Goal: Information Seeking & Learning: Check status

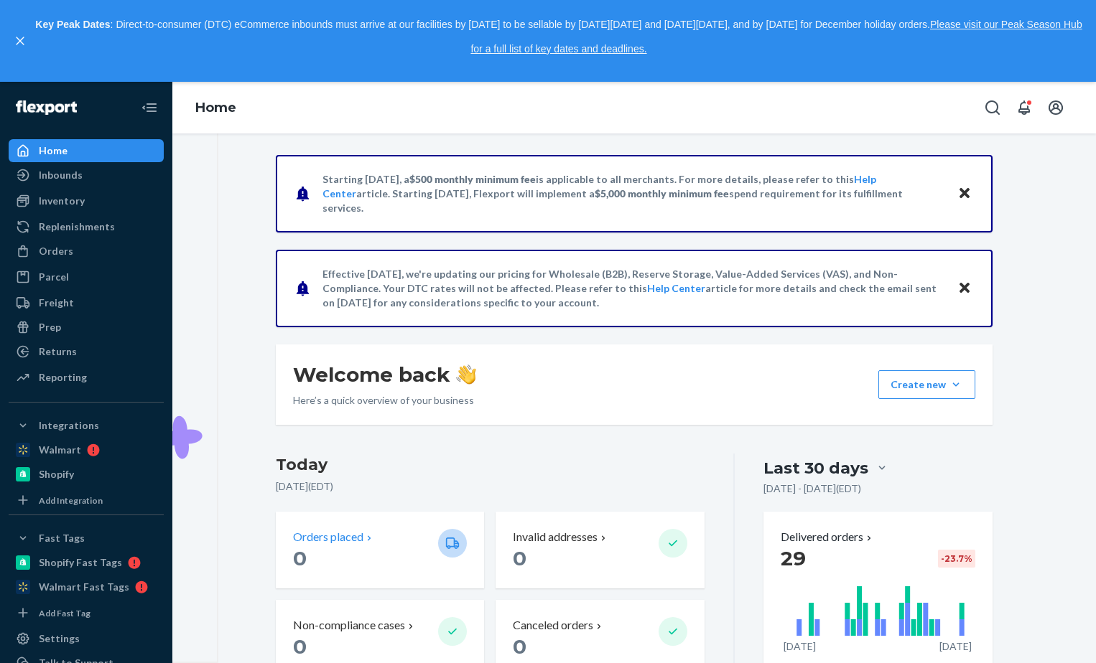
click at [406, 541] on div "Orders placed" at bounding box center [360, 537] width 134 height 17
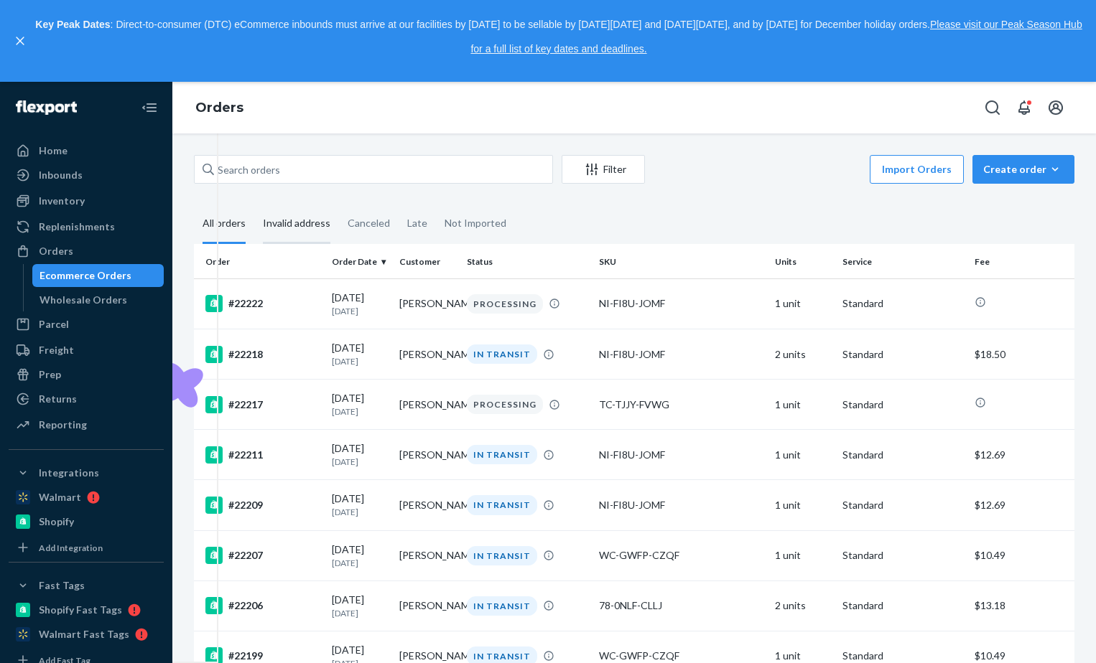
click at [304, 225] on div "Invalid address" at bounding box center [296, 224] width 67 height 39
click at [254, 205] on input "Invalid address" at bounding box center [254, 205] width 0 height 0
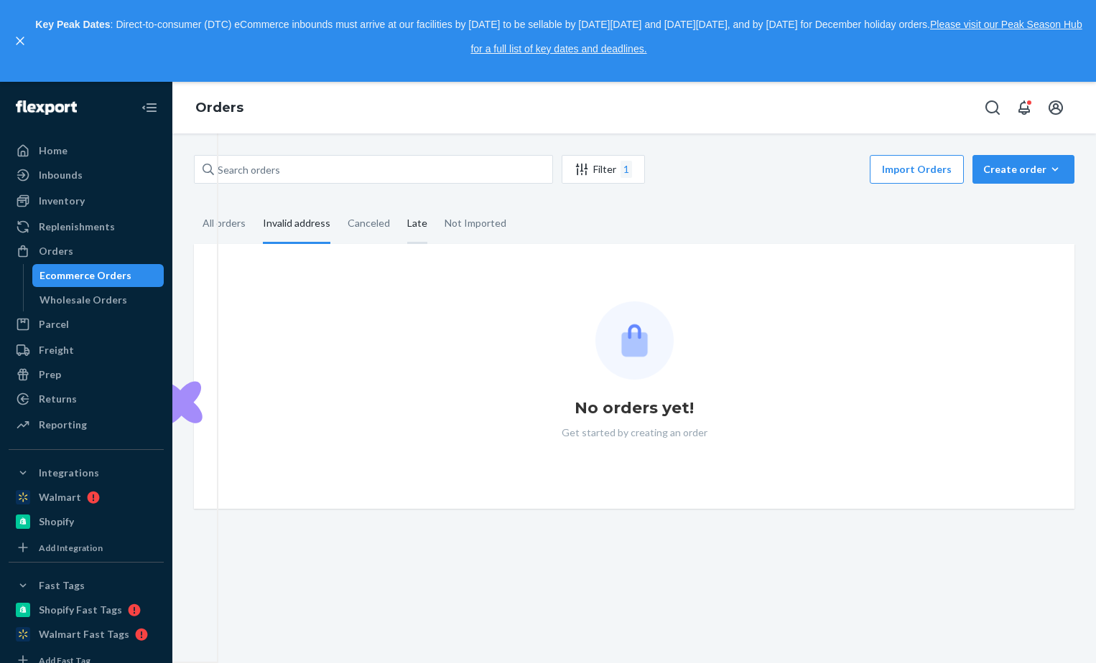
click at [421, 228] on div "Late" at bounding box center [417, 224] width 20 height 39
click at [398, 205] on input "Late" at bounding box center [398, 205] width 0 height 0
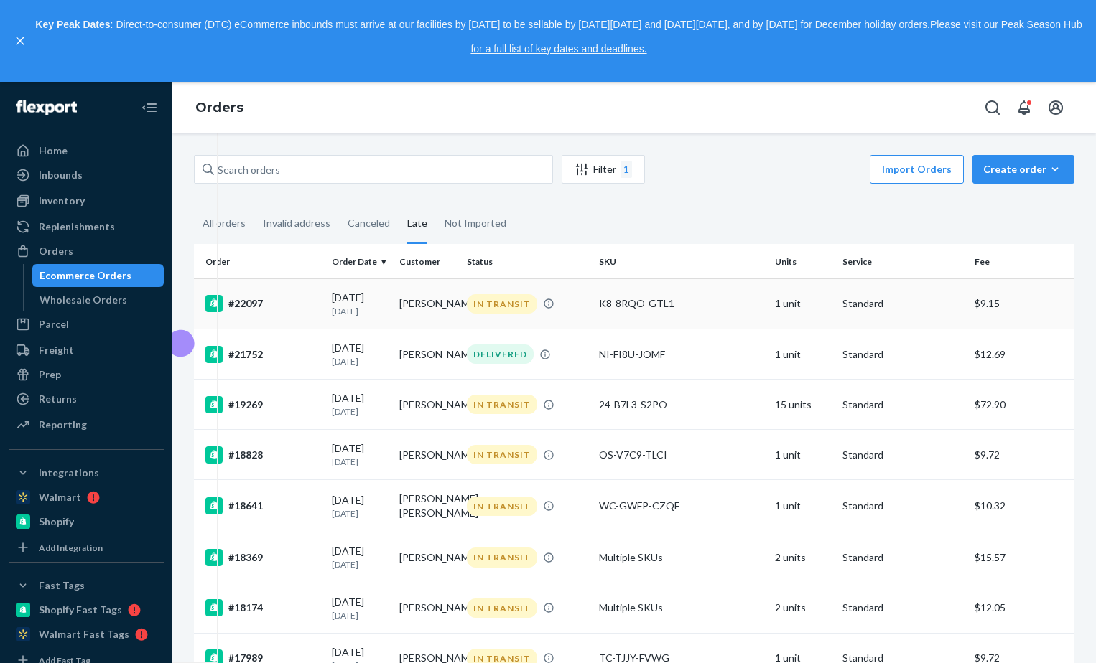
click at [358, 312] on p "[DATE]" at bounding box center [360, 311] width 56 height 12
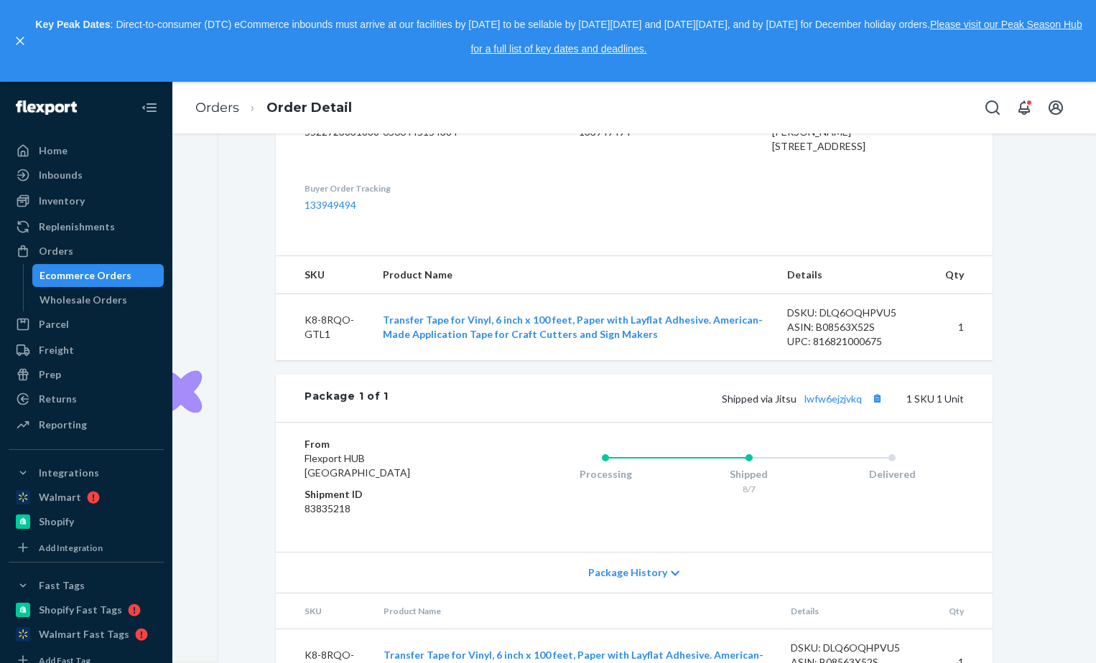
scroll to position [480, 0]
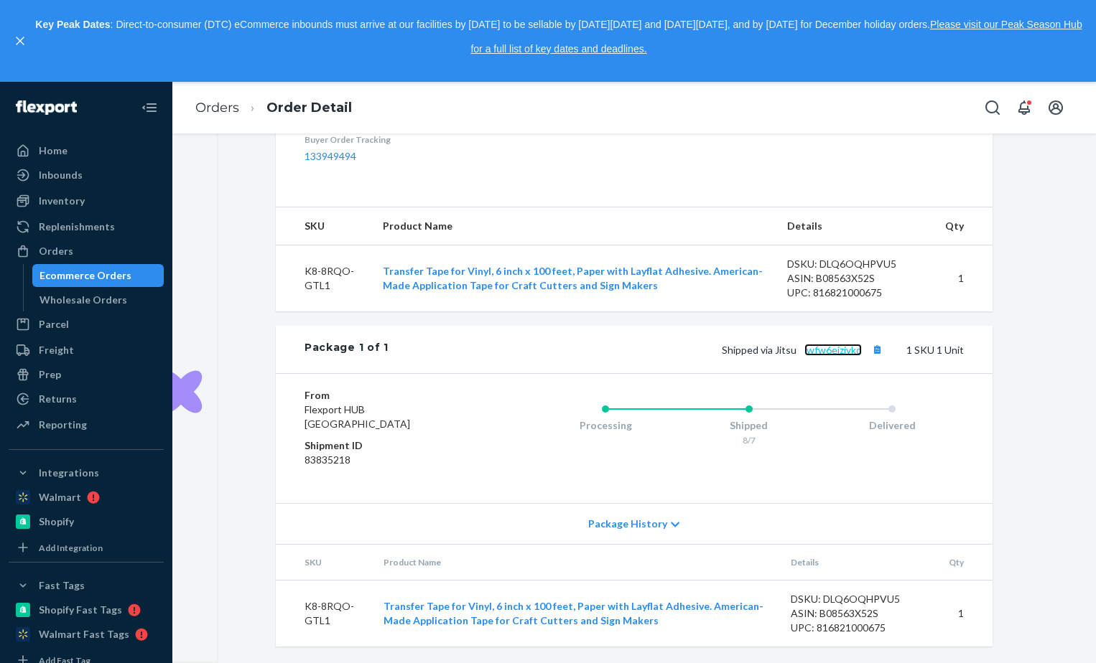
click at [824, 351] on link "lwfw6ejzjvkq" at bounding box center [832, 350] width 57 height 12
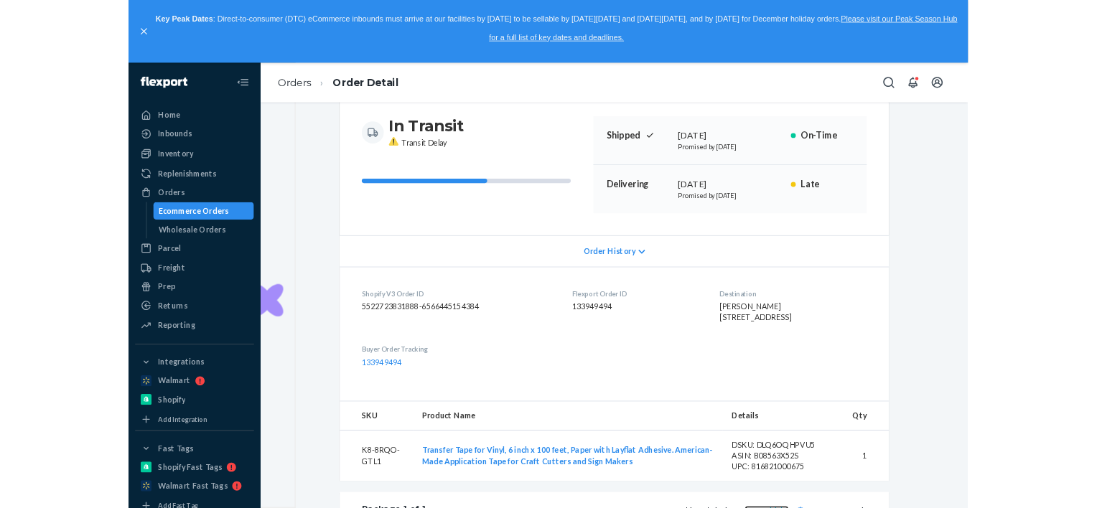
scroll to position [0, 0]
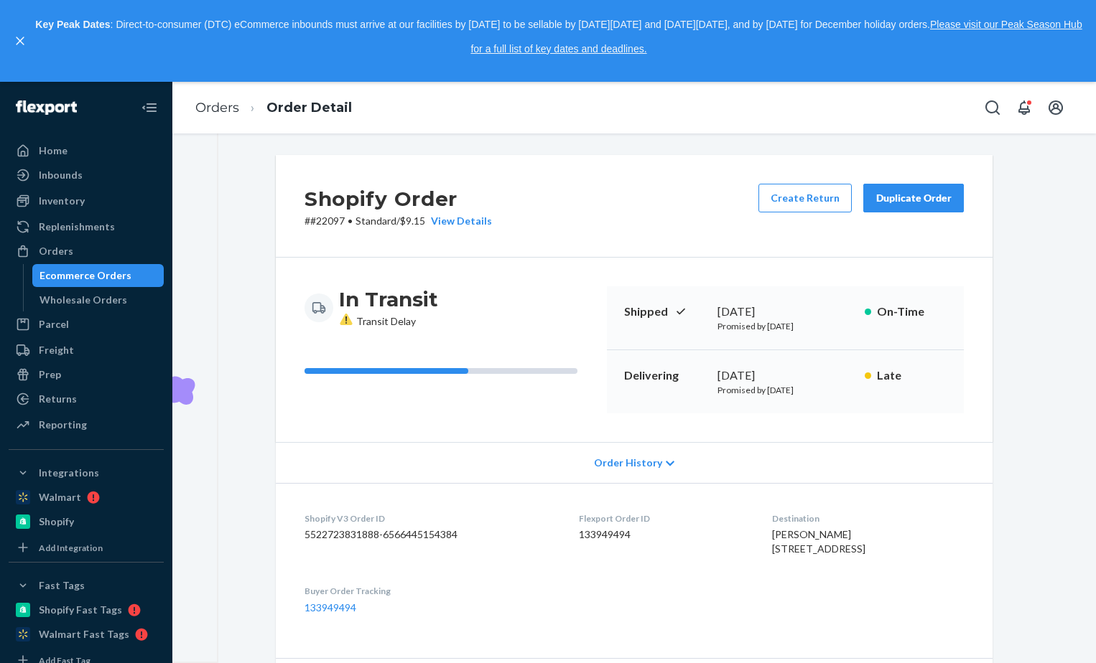
drag, startPoint x: 790, startPoint y: 388, endPoint x: 833, endPoint y: 388, distance: 43.1
click at [833, 388] on p "Promised by [DATE]" at bounding box center [785, 390] width 136 height 12
drag, startPoint x: 840, startPoint y: 390, endPoint x: 687, endPoint y: 447, distance: 163.1
click at [687, 447] on div "Shopify Order # #22097 • Standard / $9.15 View Details Create Return Duplicate …" at bounding box center [634, 458] width 717 height 607
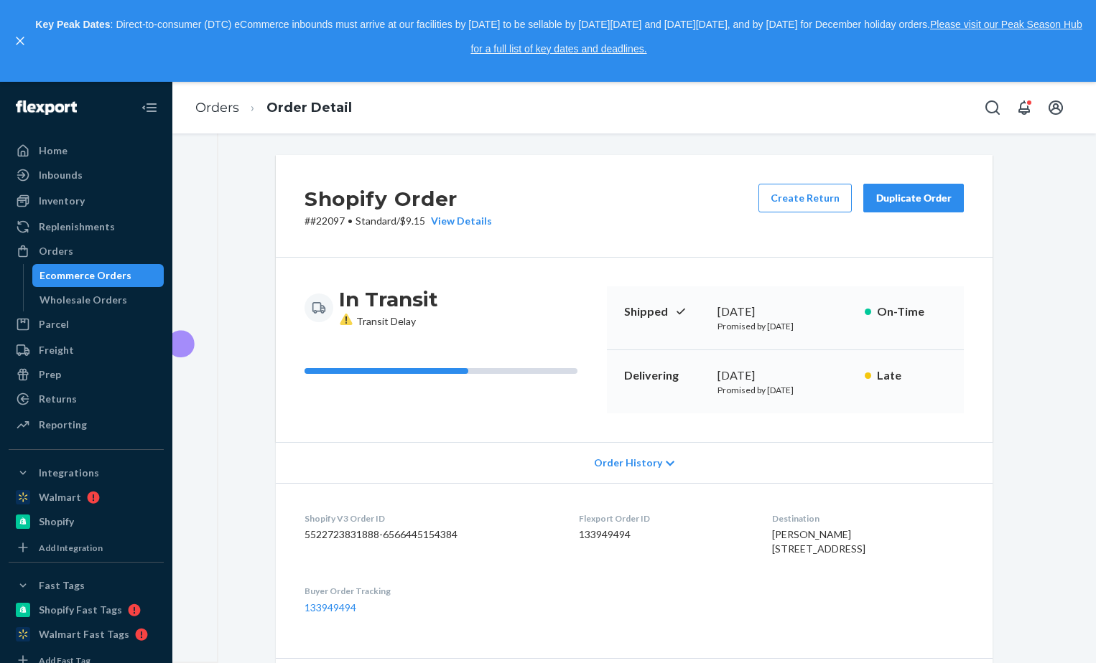
drag, startPoint x: 687, startPoint y: 447, endPoint x: 673, endPoint y: 592, distance: 145.7
click at [673, 592] on dl "Shopify V3 Order ID 5522723831888-6566445154384 Flexport Order ID 133949494 Des…" at bounding box center [634, 563] width 717 height 160
drag, startPoint x: 750, startPoint y: 386, endPoint x: 802, endPoint y: 390, distance: 51.8
click at [802, 390] on p "Promised by [DATE]" at bounding box center [785, 390] width 136 height 12
click at [803, 391] on p "Promised by [DATE]" at bounding box center [785, 390] width 136 height 12
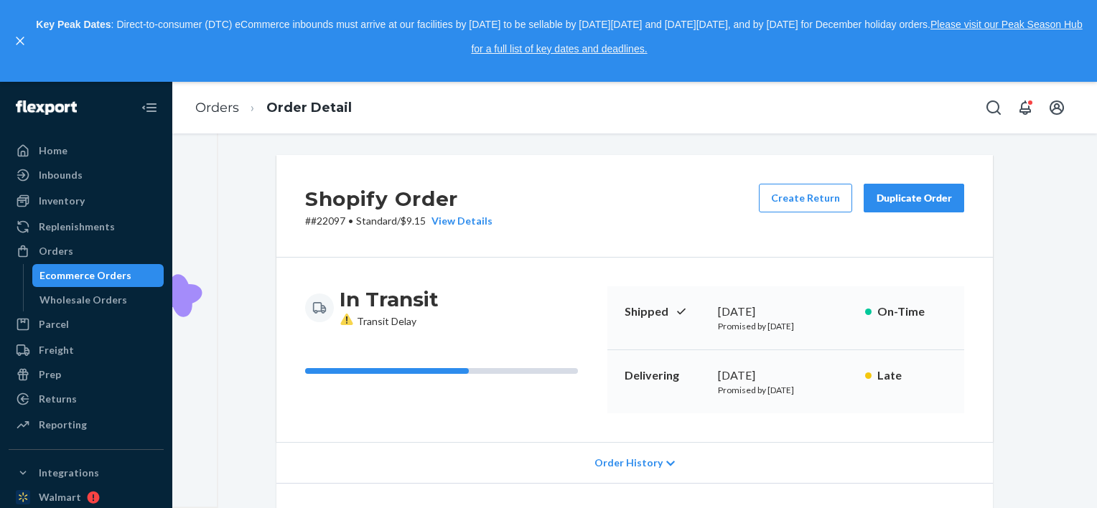
click at [661, 214] on div "Shopify Order # #22097 • Standard / $9.15 View Details Create Return Duplicate …" at bounding box center [634, 206] width 717 height 103
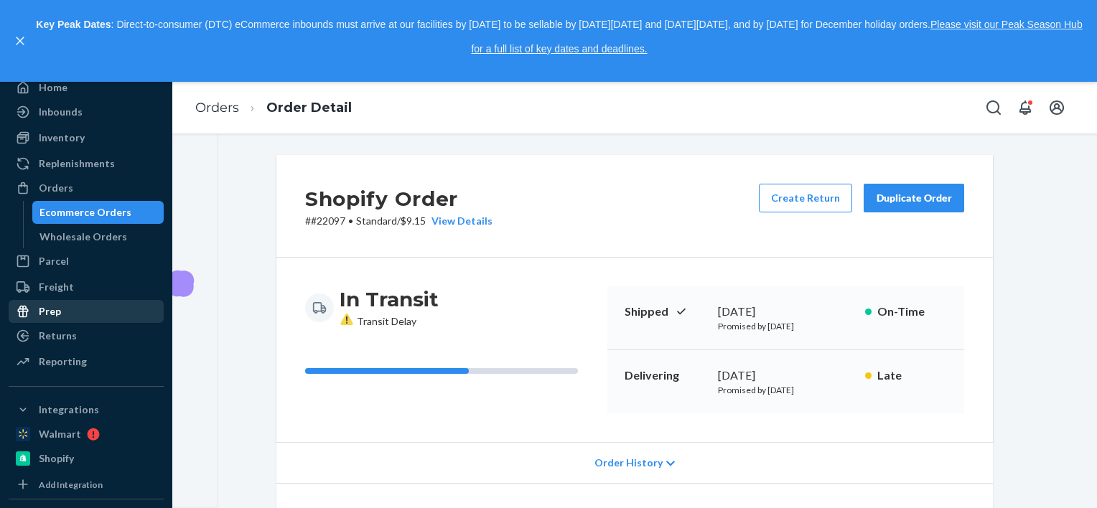
scroll to position [63, 0]
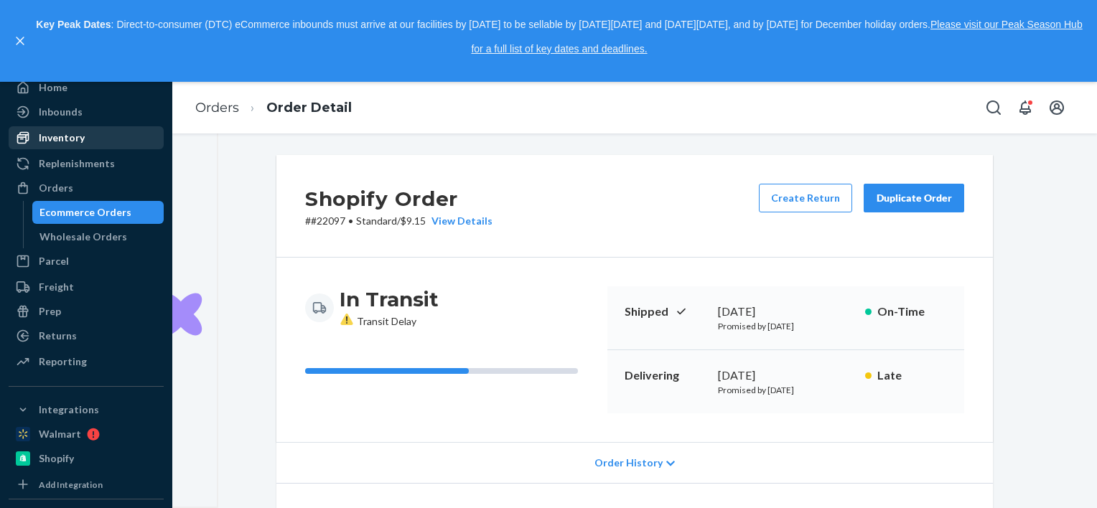
click at [106, 136] on div "Inventory" at bounding box center [86, 138] width 152 height 20
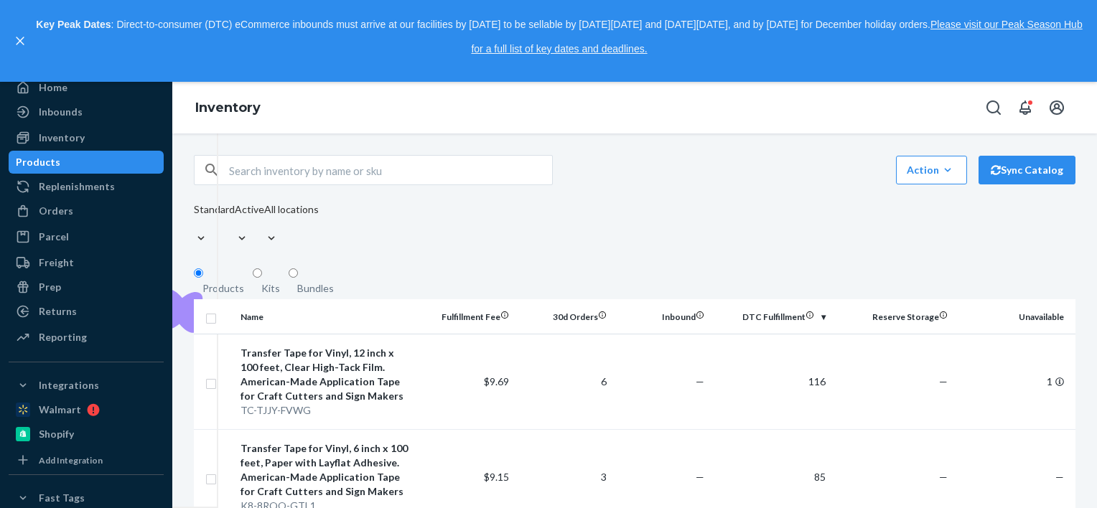
click at [354, 172] on input "text" at bounding box center [390, 170] width 323 height 29
paste input "ZQ-IOSM-Y257"
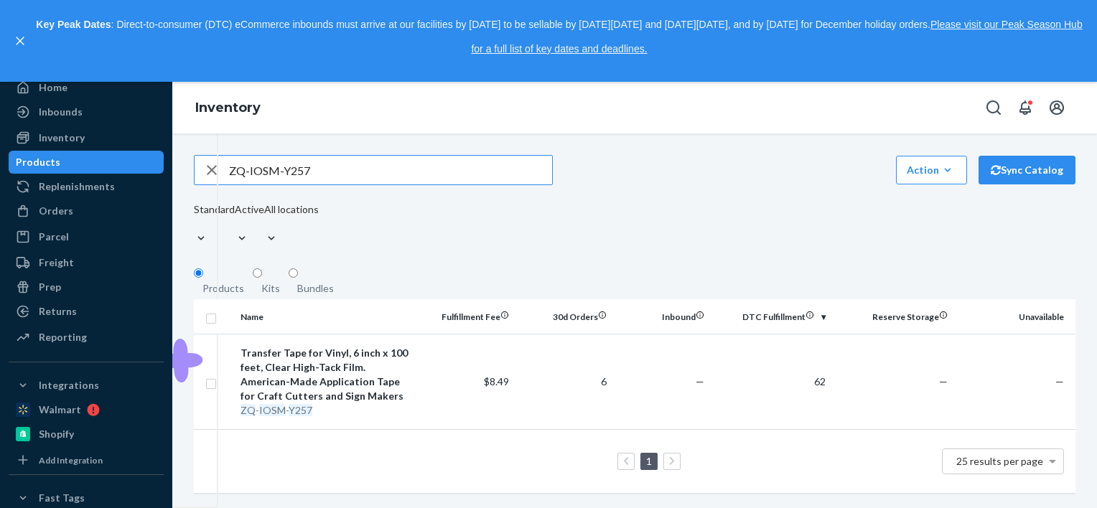
click at [342, 177] on input "ZQ-IOSM-Y257" at bounding box center [390, 170] width 323 height 29
paste input "VS-P697-7LRZ"
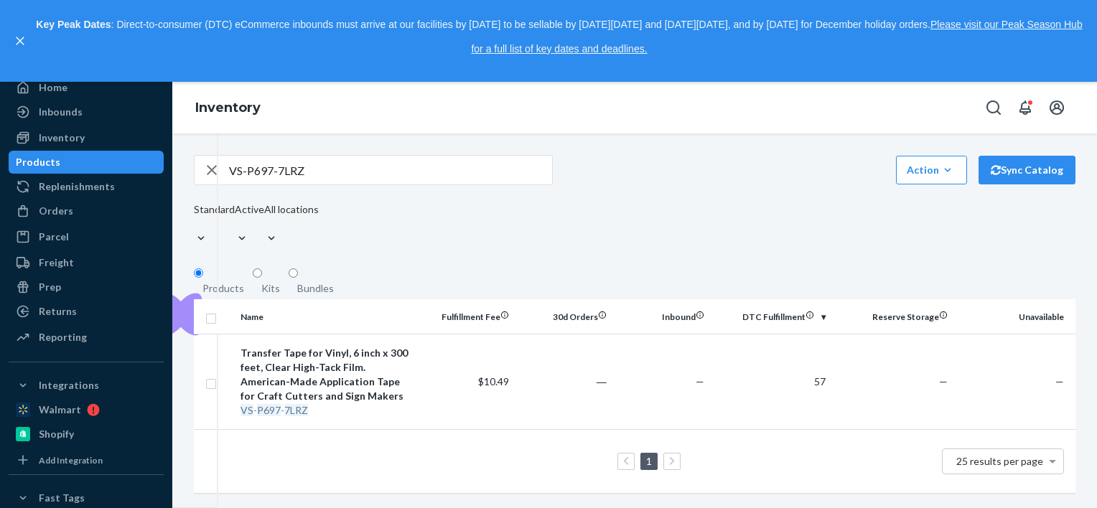
click at [374, 175] on input "VS-P697-7LRZ" at bounding box center [390, 170] width 323 height 29
paste input "TC-TJJY-FVWG"
click at [353, 185] on input "TC-TJJY-FVWG" at bounding box center [390, 170] width 323 height 29
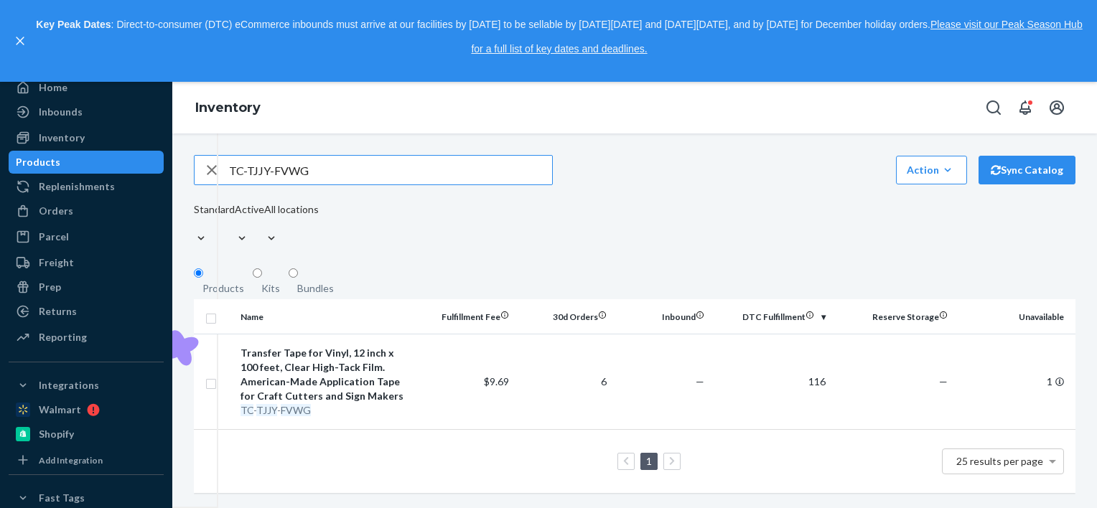
click at [353, 185] on input "TC-TJJY-FVWG" at bounding box center [390, 170] width 323 height 29
paste input "V8-2NKK-QVPU"
click at [460, 173] on input "V8-2NKK-QVPU" at bounding box center [390, 170] width 323 height 29
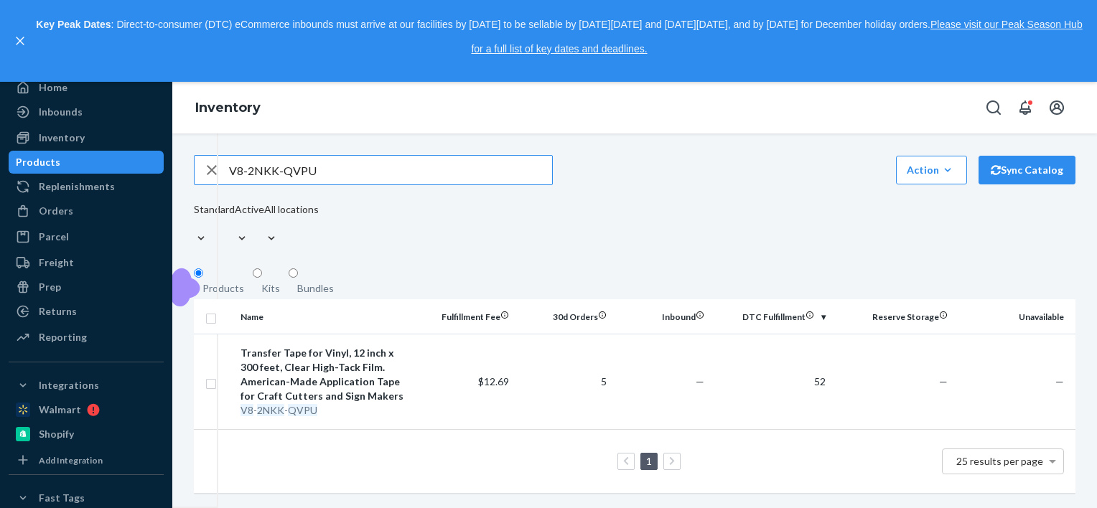
click at [460, 173] on input "V8-2NKK-QVPU" at bounding box center [390, 170] width 323 height 29
paste input "K8-8RQO-GTL1"
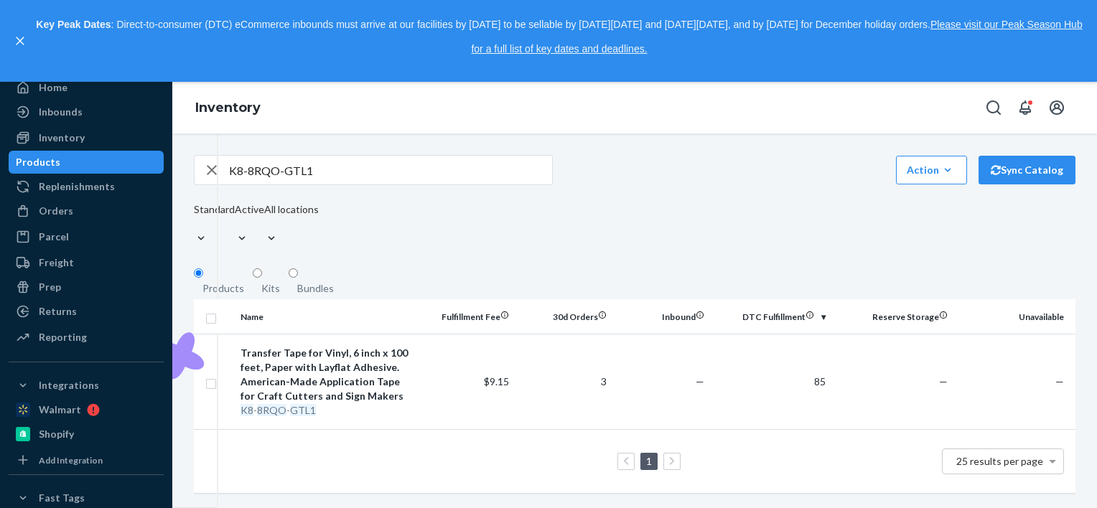
click at [447, 185] on input "K8-8RQO-GTL1" at bounding box center [390, 170] width 323 height 29
paste input "MG-[PERSON_NAME]-TFVD"
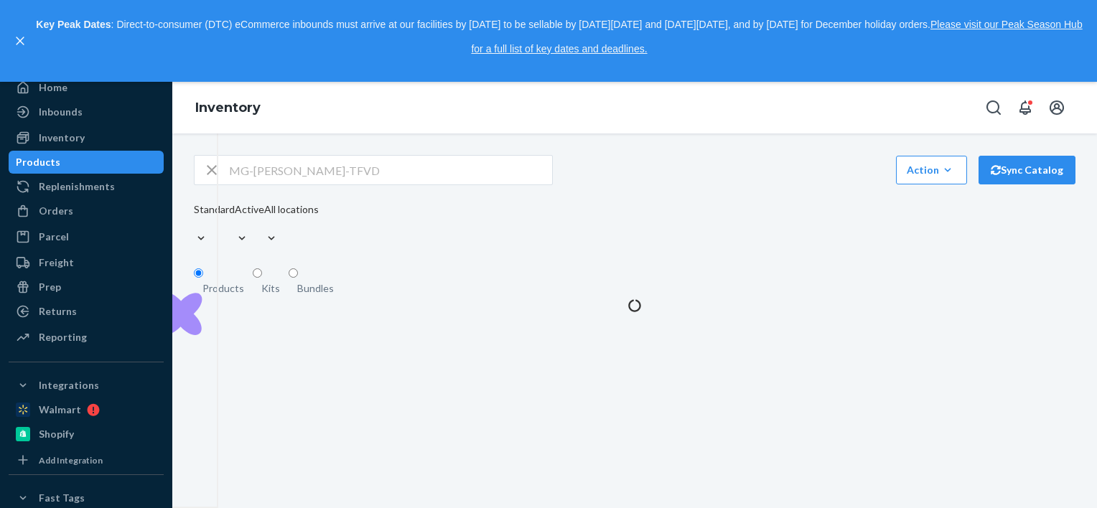
scroll to position [0, 0]
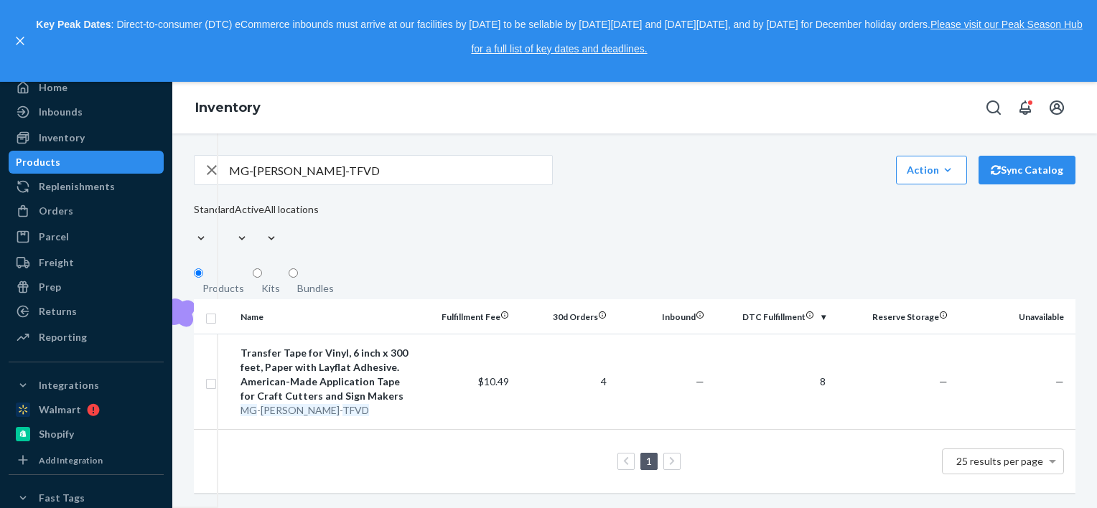
click at [388, 181] on input "MG-[PERSON_NAME]-TFVD" at bounding box center [390, 170] width 323 height 29
paste input "WC-GWFP-CZQF"
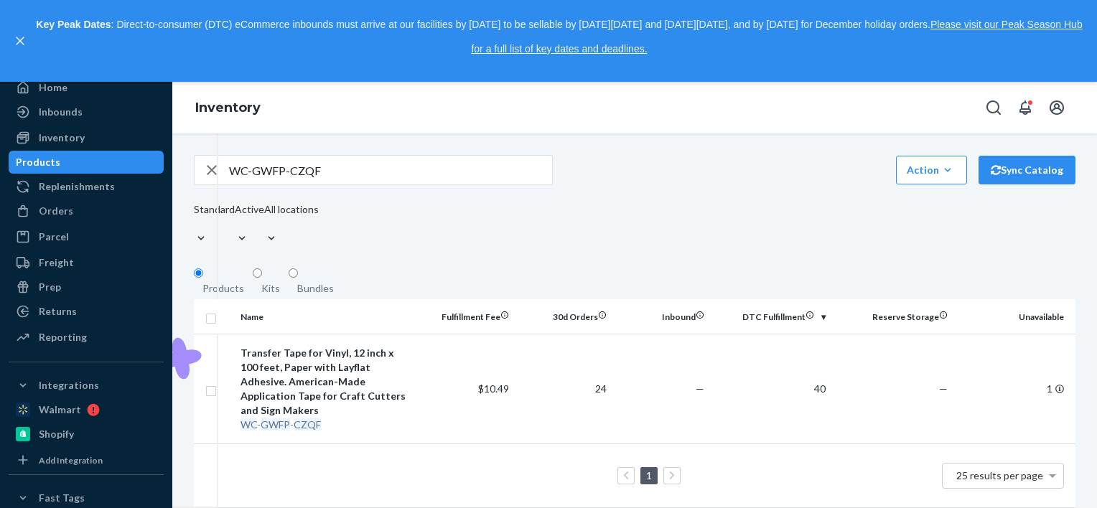
click at [276, 178] on input "WC-GWFP-CZQF" at bounding box center [390, 170] width 323 height 29
paste input "NI-FI8U-JOM"
click at [330, 170] on input "NI-FI8U-JOMF" at bounding box center [390, 170] width 323 height 29
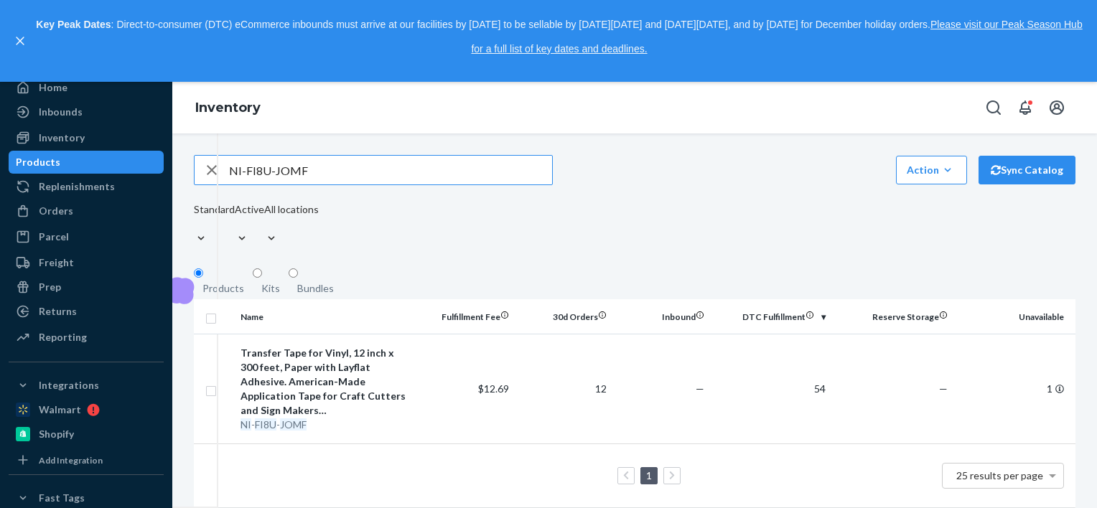
click at [330, 170] on input "NI-FI8U-JOMF" at bounding box center [390, 170] width 323 height 29
paste input "78-0NLF-CLLJ"
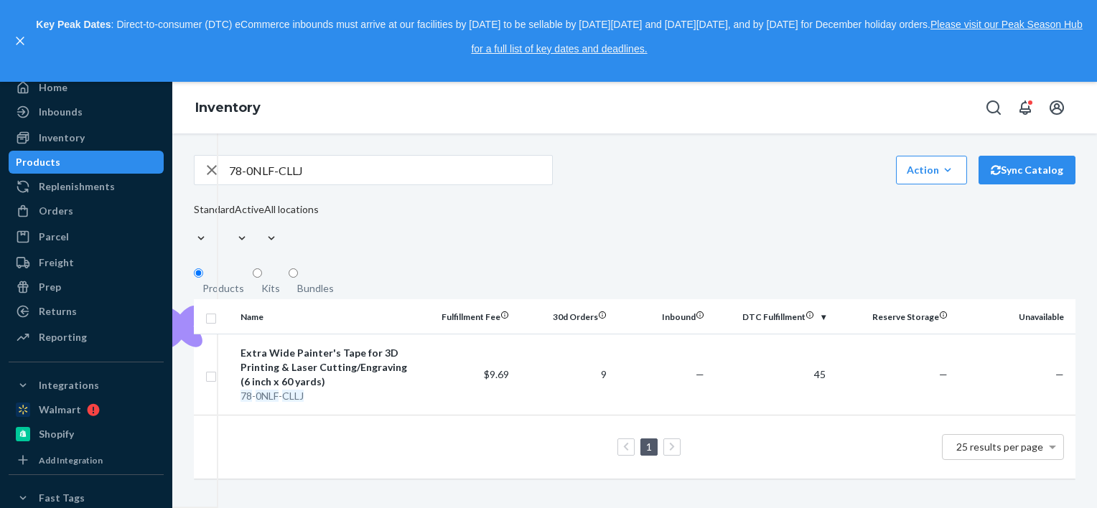
click at [261, 162] on input "78-0NLF-CLLJ" at bounding box center [390, 170] width 323 height 29
click at [261, 163] on input "78-0NLF-CLLJ" at bounding box center [390, 170] width 323 height 29
paste input "24-B7L3-S2PO"
click at [331, 174] on input "24-B7L3-S2PO" at bounding box center [390, 170] width 323 height 29
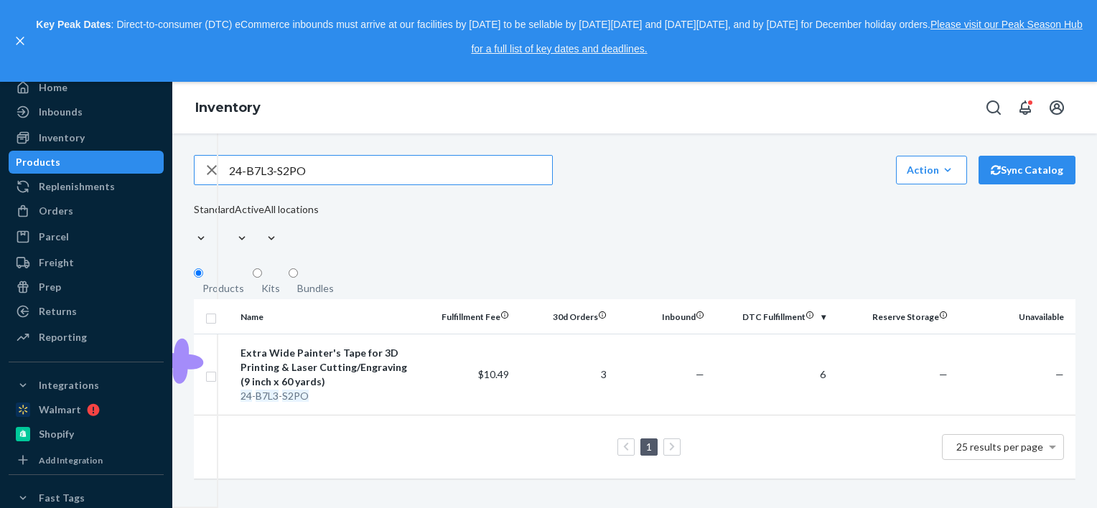
click at [331, 174] on input "24-B7L3-S2PO" at bounding box center [390, 170] width 323 height 29
paste input "9J-AQWK-86ZT"
click at [273, 168] on input "9J-AQWK-86ZT" at bounding box center [390, 170] width 323 height 29
click at [272, 168] on input "9J-AQWK-86ZT" at bounding box center [390, 170] width 323 height 29
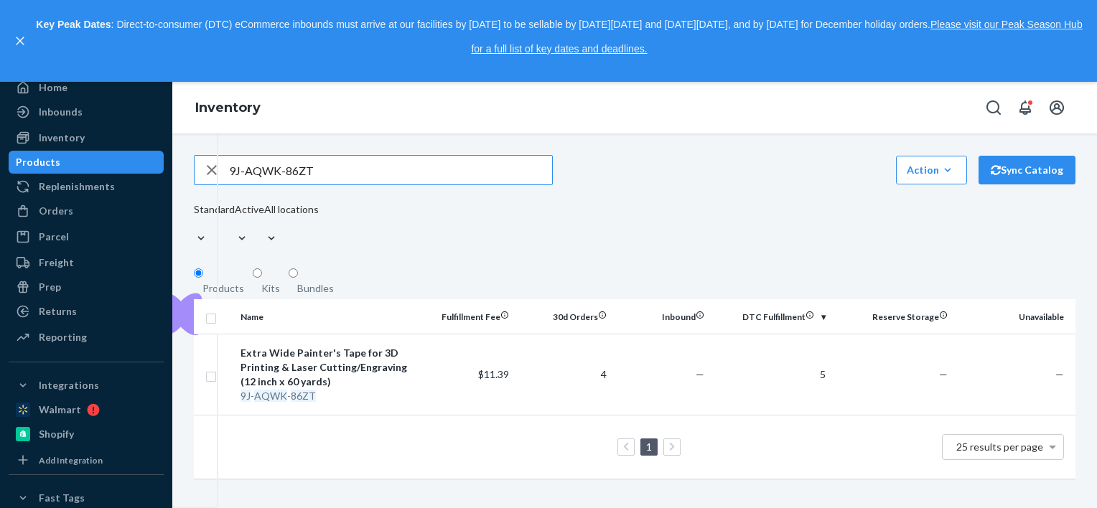
click at [272, 168] on input "9J-AQWK-86ZT" at bounding box center [390, 170] width 323 height 29
paste input "ID-A6NP-QB87"
click at [325, 185] on input "ID-A6NP-QB87" at bounding box center [390, 170] width 323 height 29
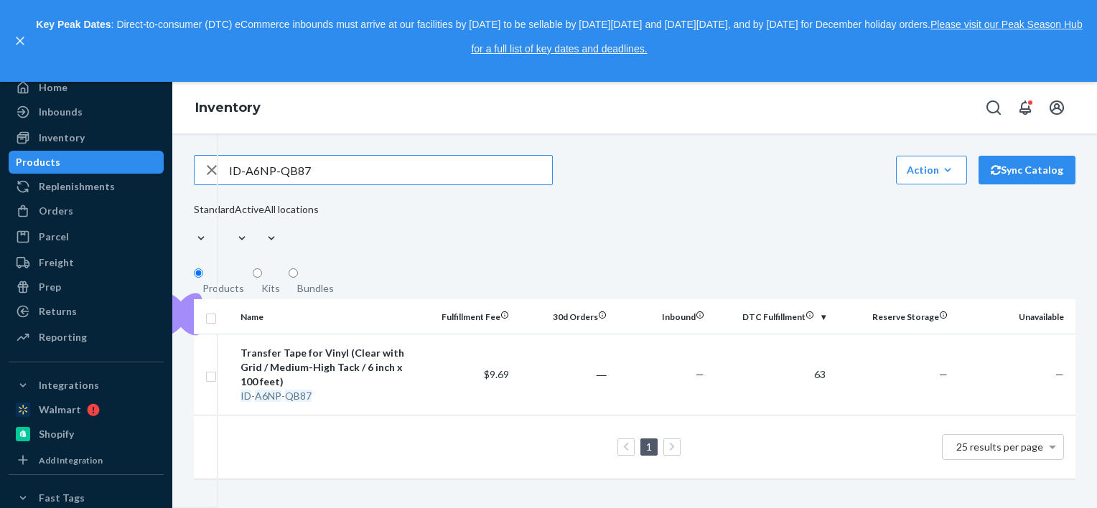
click at [277, 179] on input "ID-A6NP-QB87" at bounding box center [390, 170] width 323 height 29
click at [279, 178] on input "ID-A6NP-QB87" at bounding box center [390, 170] width 323 height 29
paste input "OS-V7C9-TLCI"
type input "OS-V7C9-TLCI"
